Goal: Task Accomplishment & Management: Manage account settings

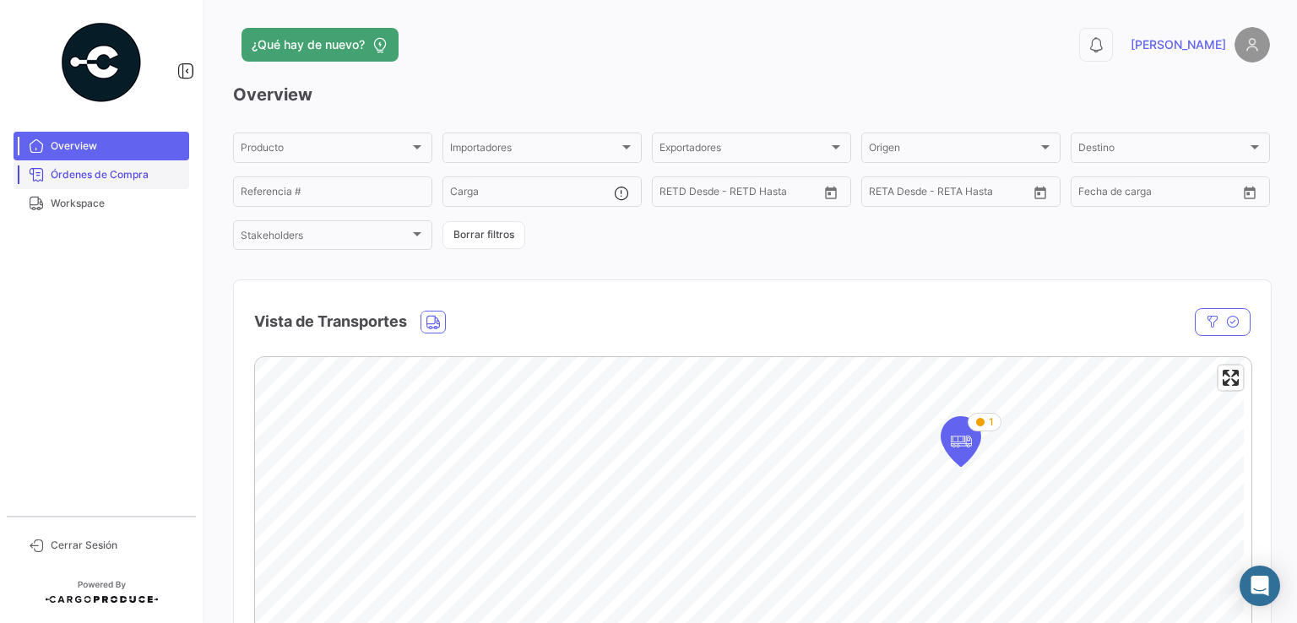
click at [114, 176] on span "Órdenes de Compra" at bounding box center [117, 174] width 132 height 15
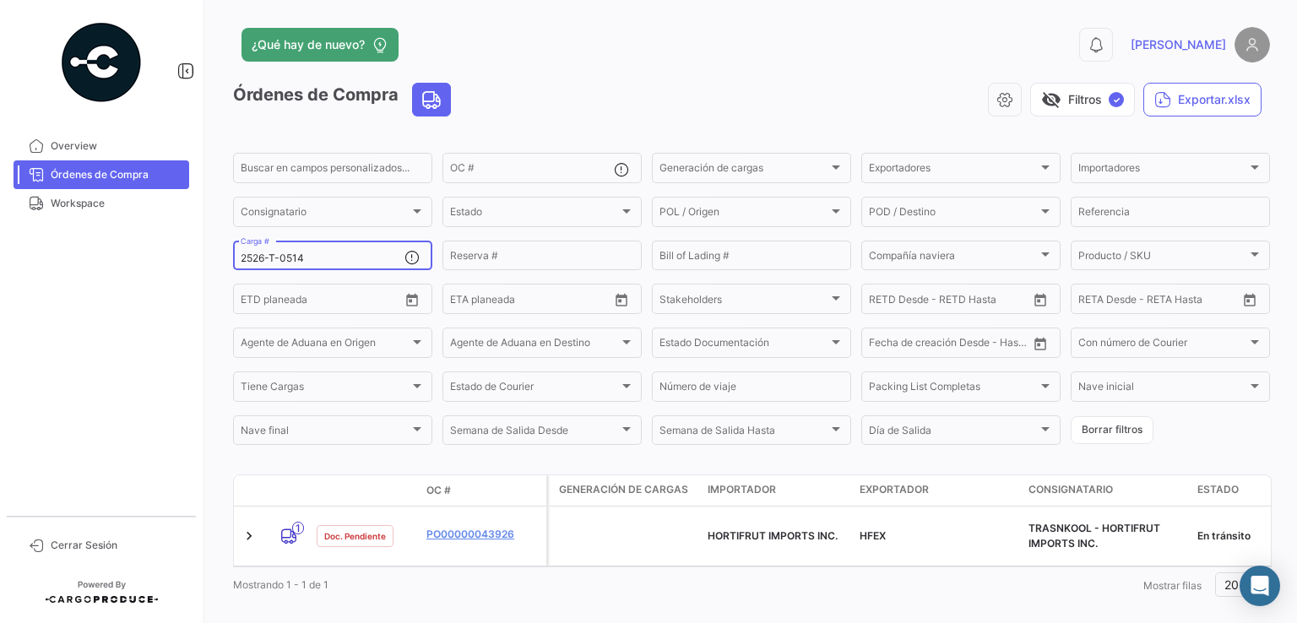
drag, startPoint x: 323, startPoint y: 263, endPoint x: 176, endPoint y: 257, distance: 147.9
click at [176, 257] on mat-sidenav-container "Overview Órdenes de Compra Workspace Cerrar Sesión ¿Qué hay de nuevo? 0 [PERSON…" at bounding box center [648, 311] width 1297 height 623
paste input "REMBT-027830"
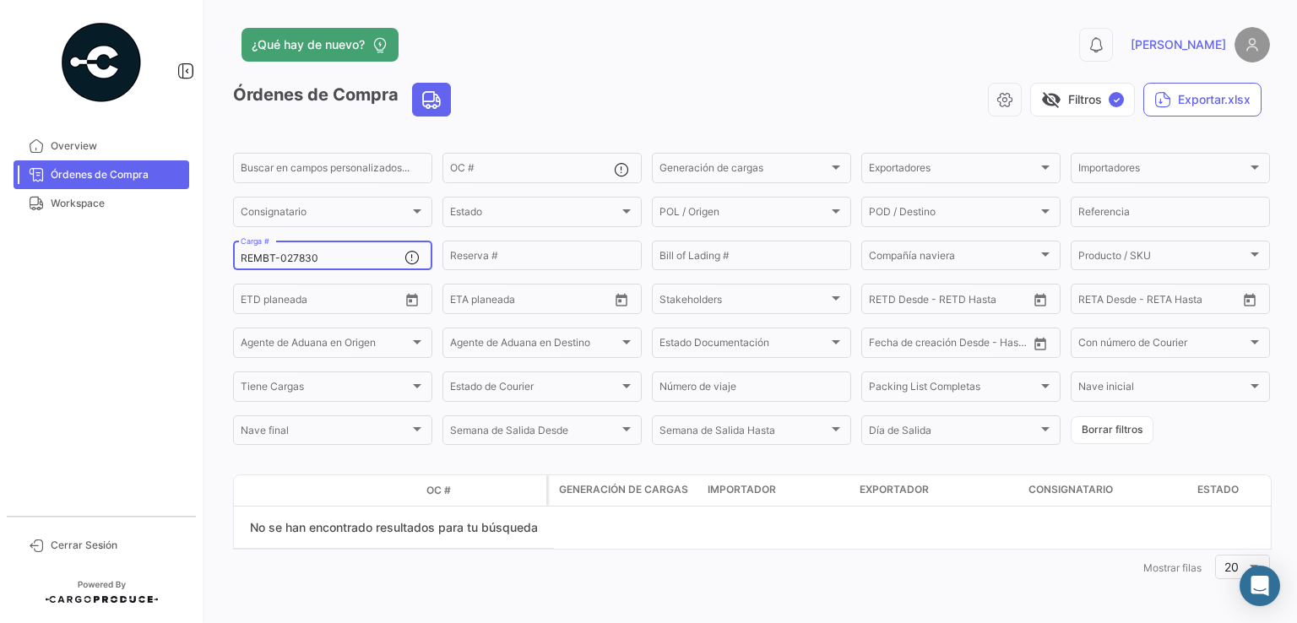
drag, startPoint x: 336, startPoint y: 258, endPoint x: 205, endPoint y: 256, distance: 130.9
click at [206, 256] on div "¿Qué hay de nuevo? 0 [PERSON_NAME] de Compra visibility_off Filtros ✓ Exportar.…" at bounding box center [751, 311] width 1091 height 623
paste input "2526-T-0517"
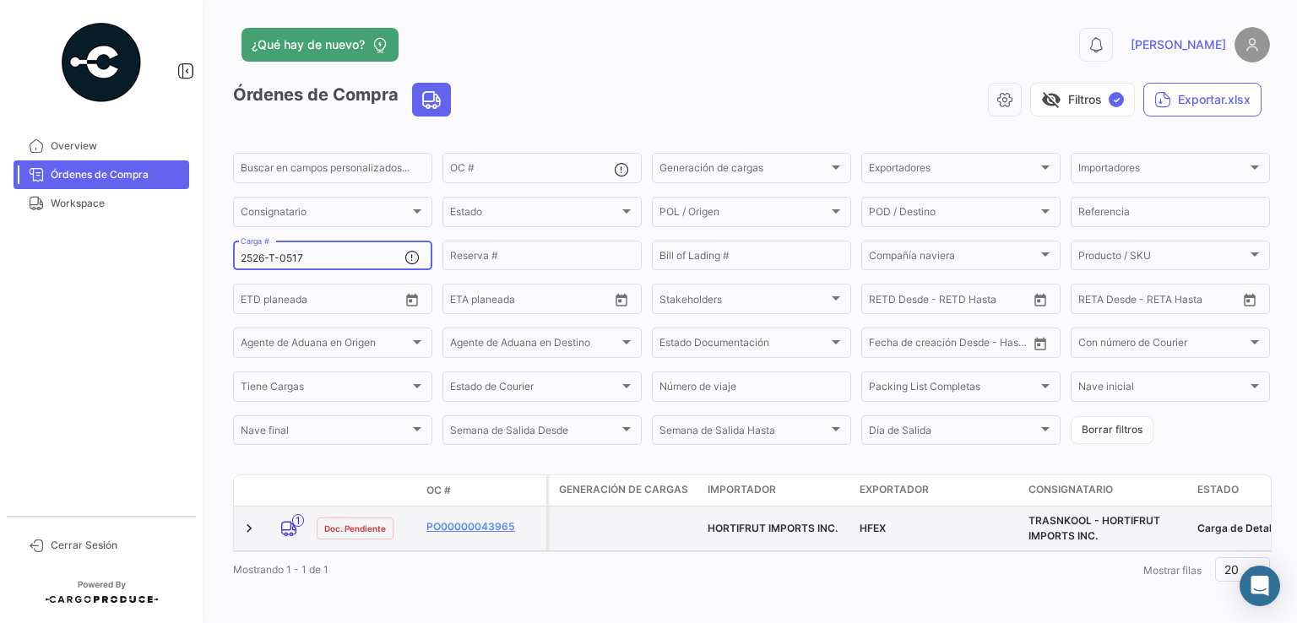
scroll to position [19, 0]
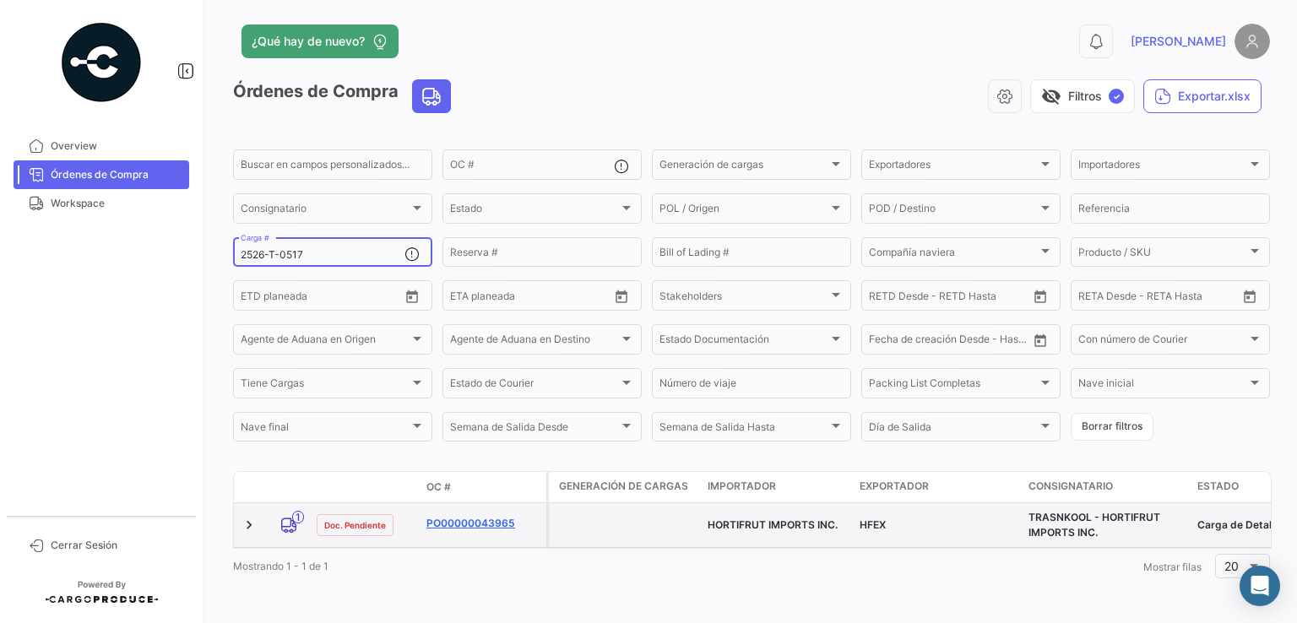
type input "2526-T-0517"
click at [454, 516] on link "PO00000043965" at bounding box center [482, 523] width 113 height 15
click at [453, 516] on link "PO00000043965" at bounding box center [482, 523] width 113 height 15
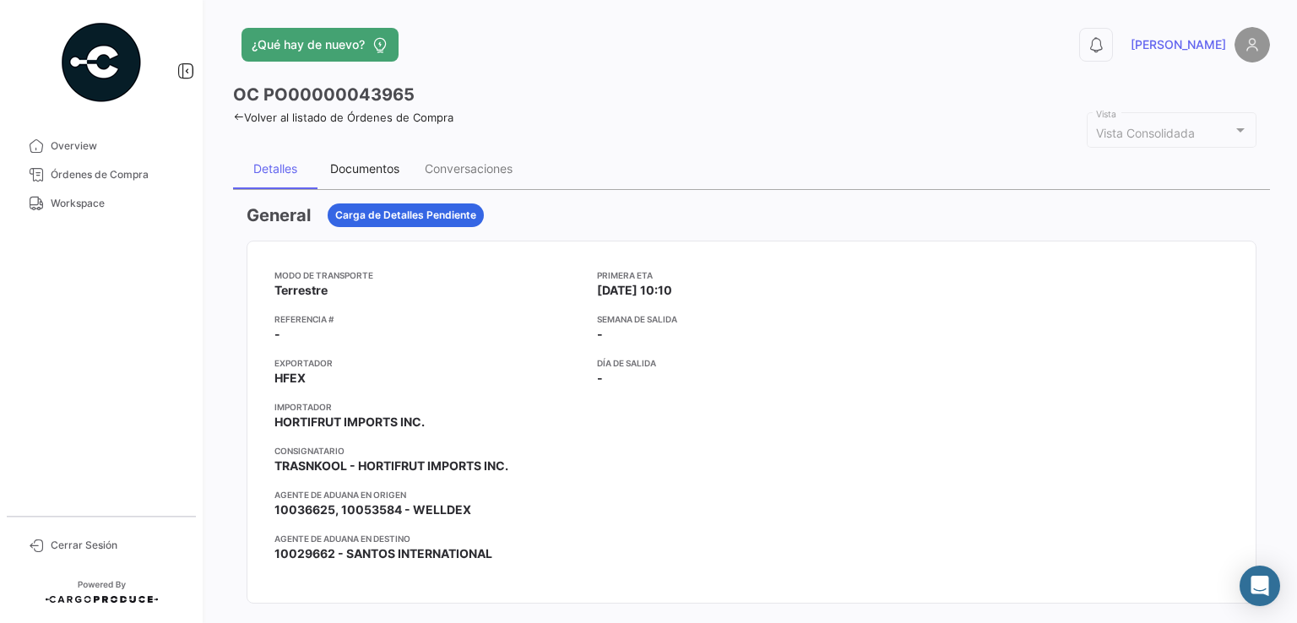
click at [370, 173] on div "Documentos" at bounding box center [364, 168] width 69 height 14
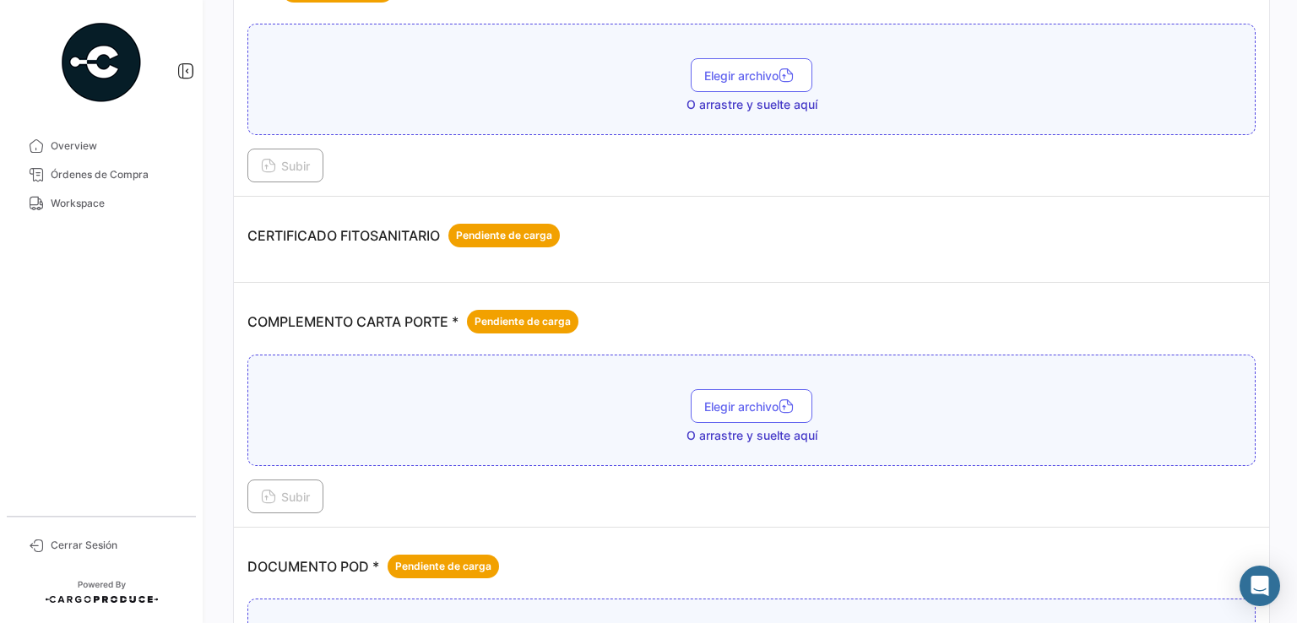
scroll to position [253, 0]
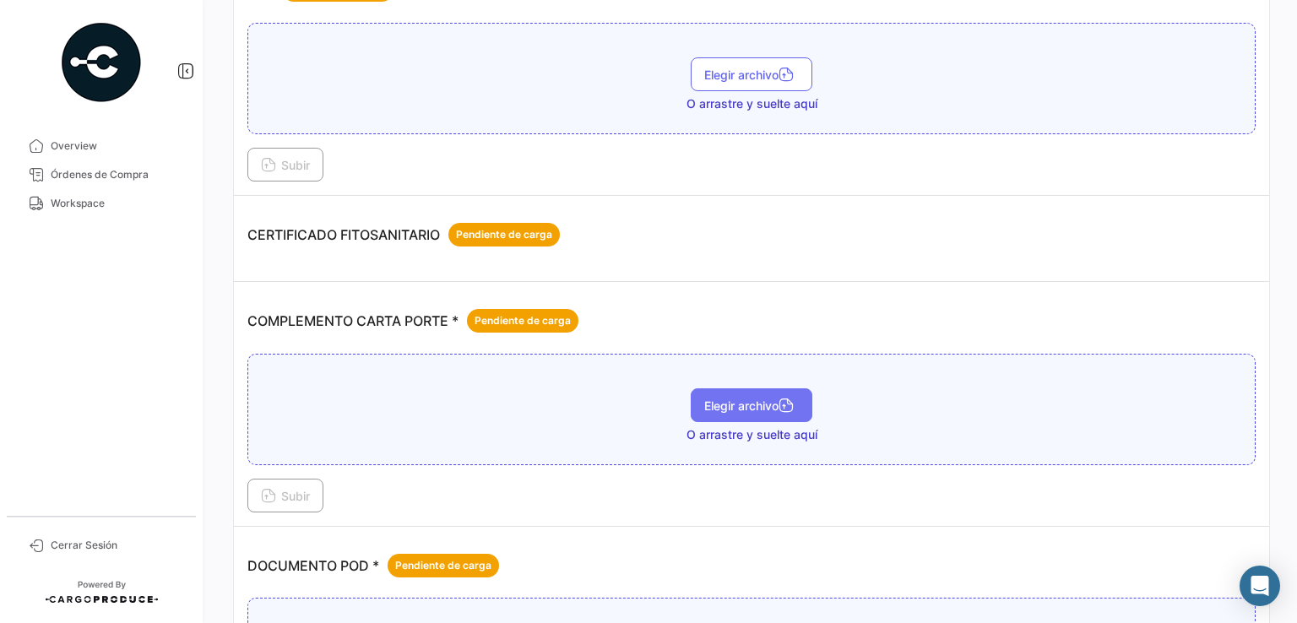
click at [756, 404] on span "Elegir archivo" at bounding box center [751, 405] width 95 height 14
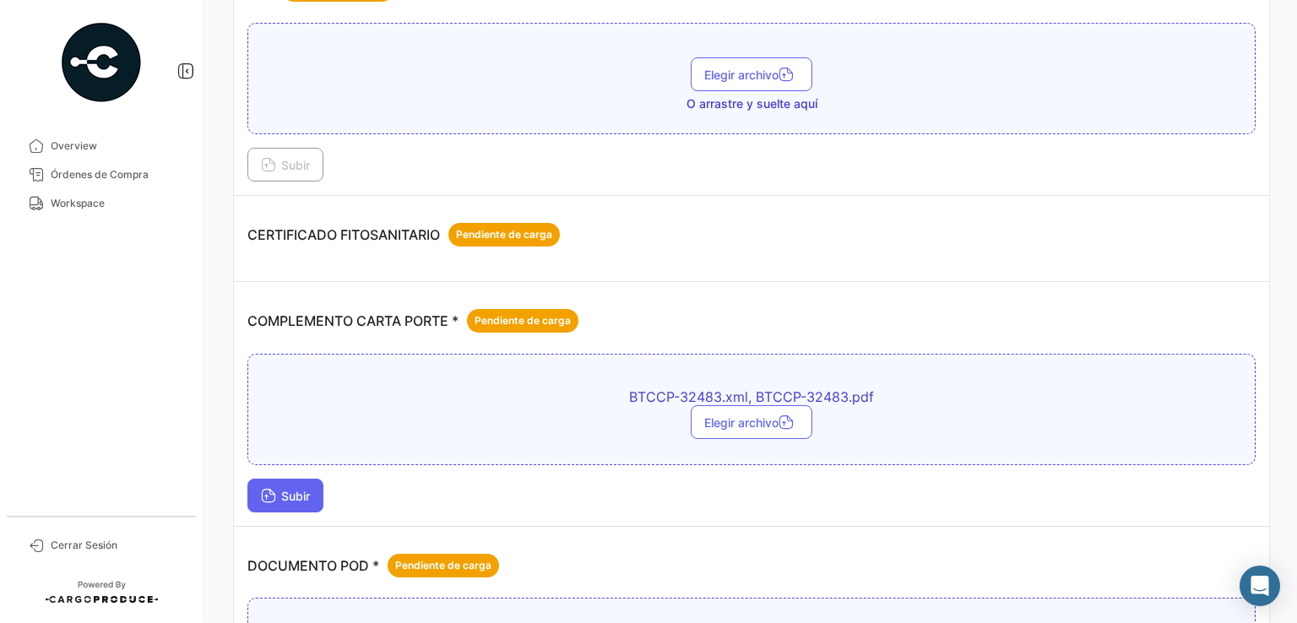
click at [317, 485] on button "Subir" at bounding box center [285, 496] width 76 height 34
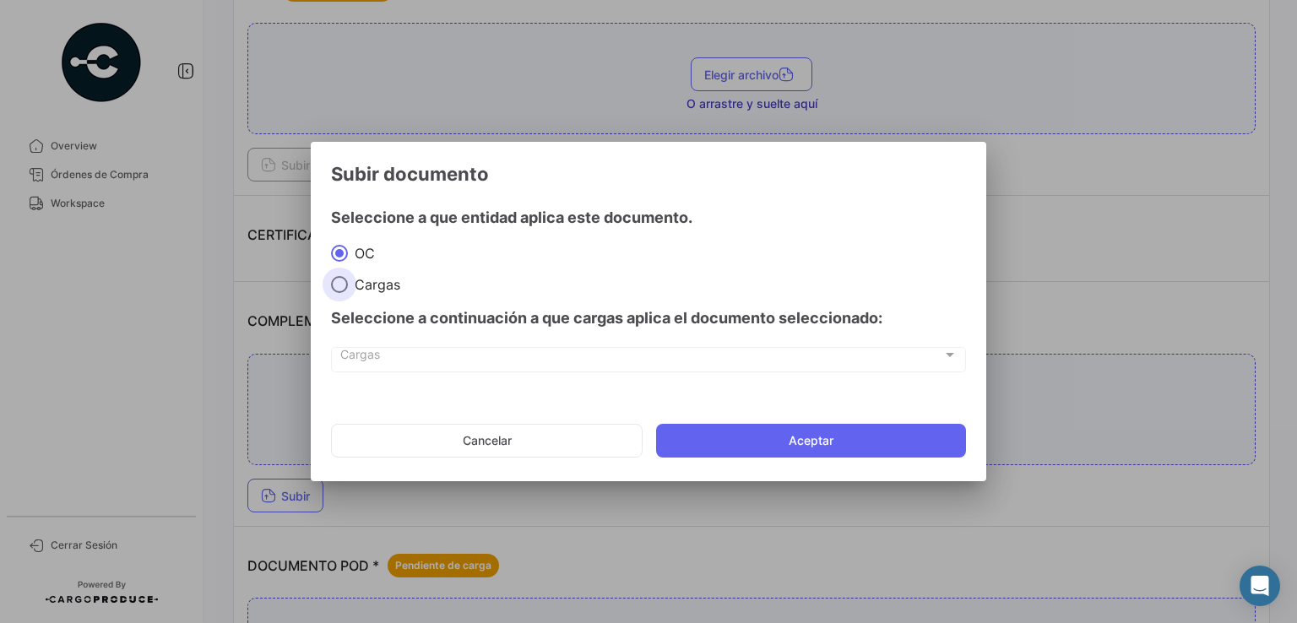
click at [366, 284] on span "Cargas" at bounding box center [374, 284] width 52 height 17
click at [348, 284] on input "Cargas" at bounding box center [339, 284] width 17 height 17
radio input "true"
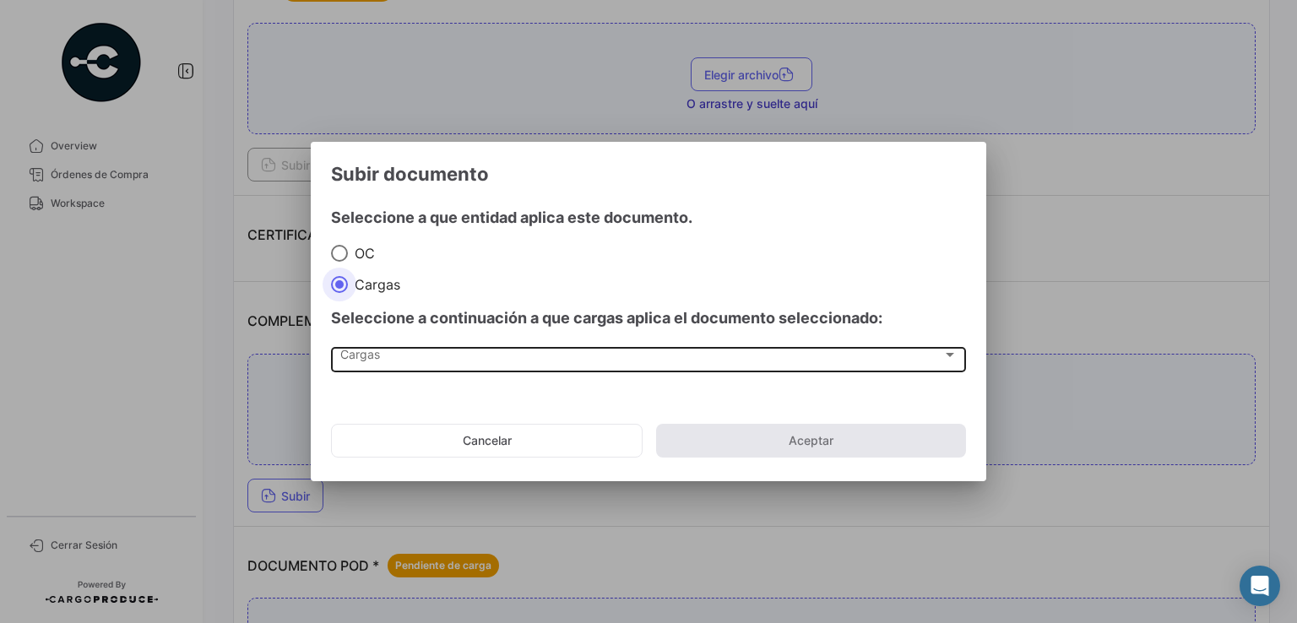
click at [400, 362] on div "Cargas" at bounding box center [641, 358] width 602 height 14
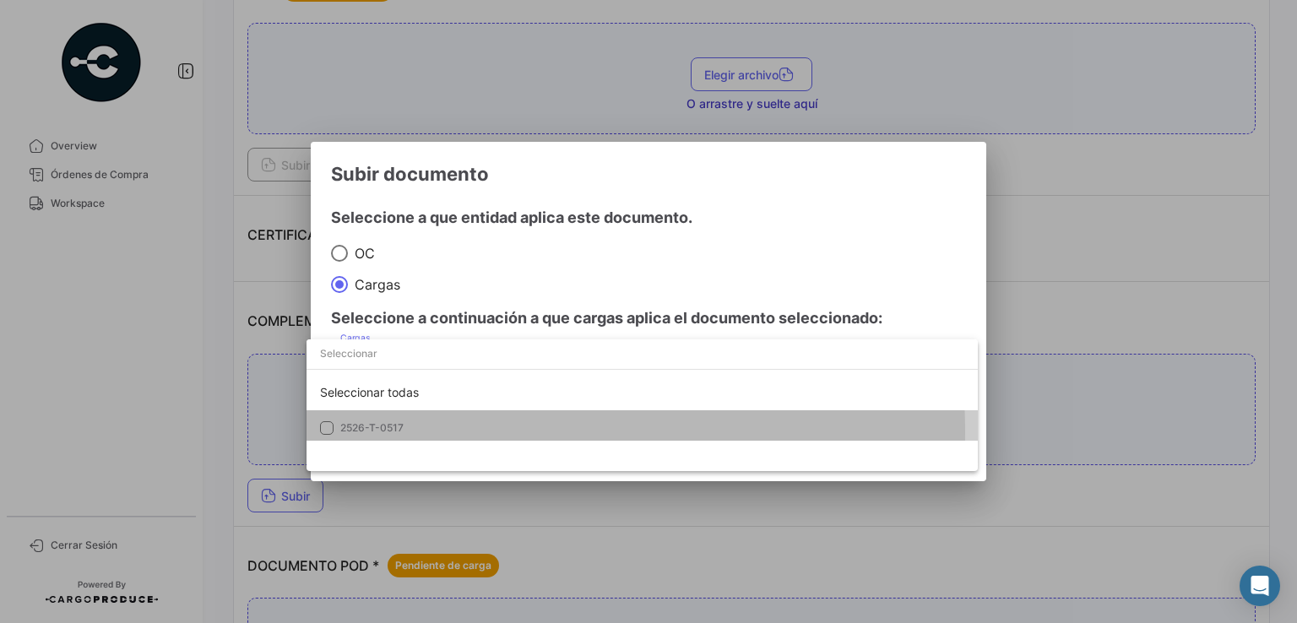
click at [395, 431] on span "2526-T-0517" at bounding box center [371, 427] width 63 height 13
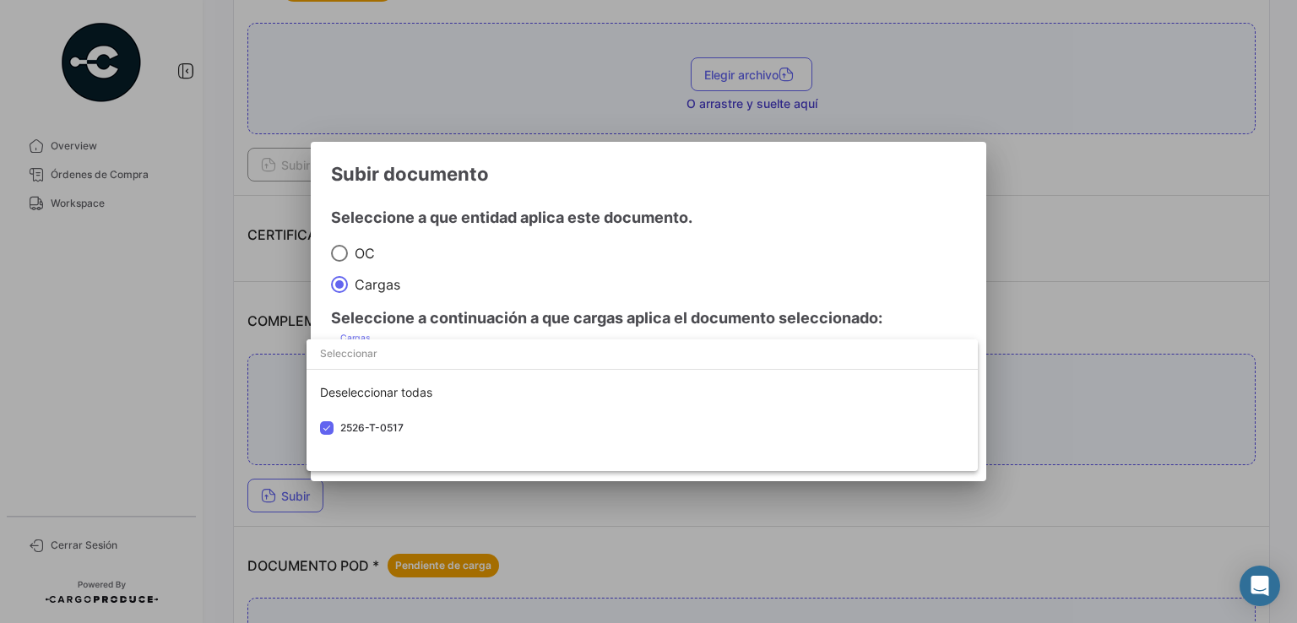
click at [886, 286] on div at bounding box center [648, 311] width 1297 height 623
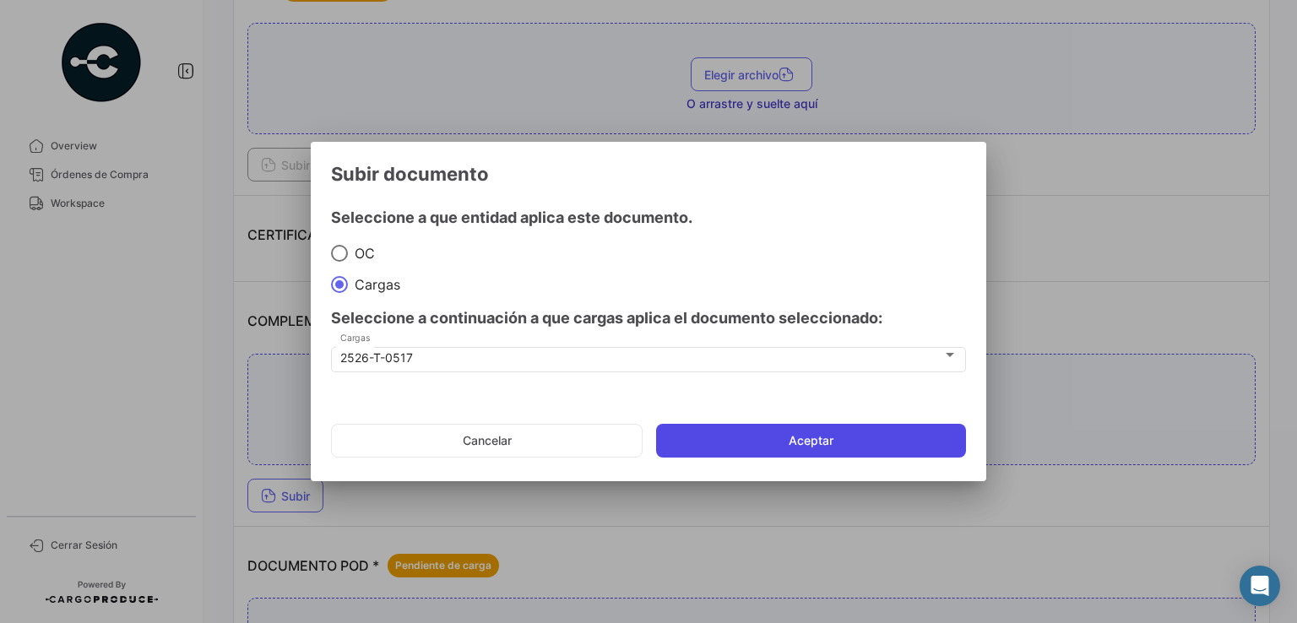
click at [784, 435] on button "Aceptar" at bounding box center [811, 441] width 310 height 34
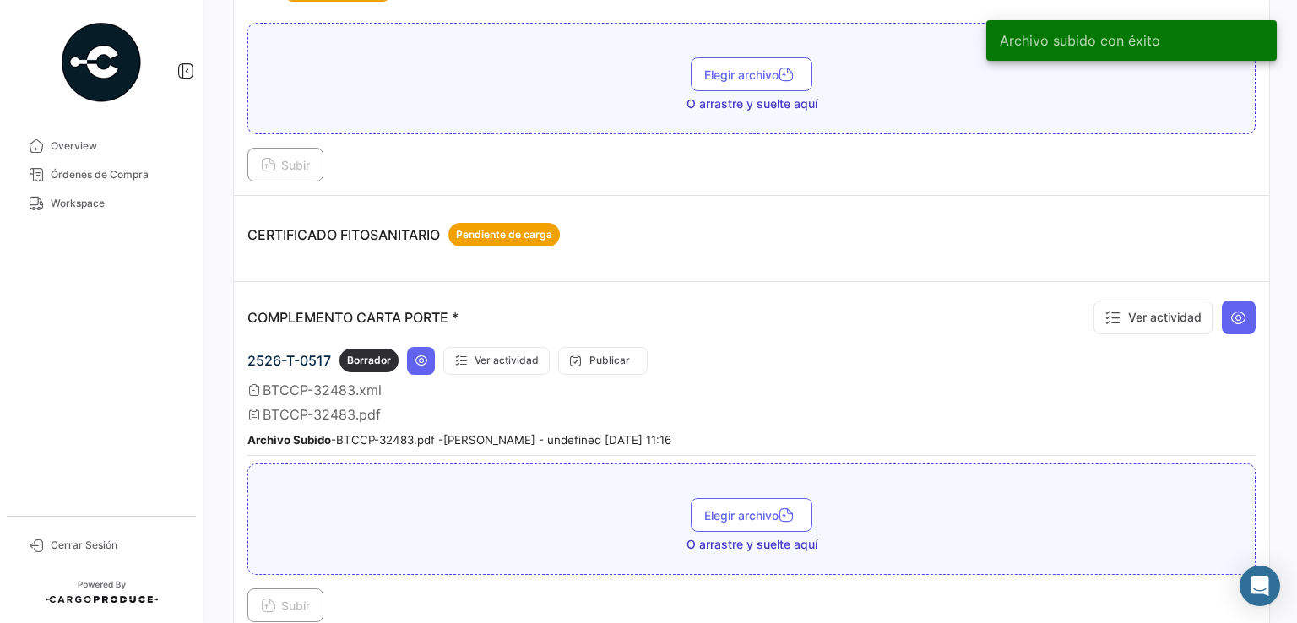
click at [783, 340] on app-document-grouped "COMPLEMENTO CARTA PORTE * Ver actividad 2526-T-0517 Borrador Ver actividad Publ…" at bounding box center [751, 458] width 1008 height 327
